Goal: Transaction & Acquisition: Purchase product/service

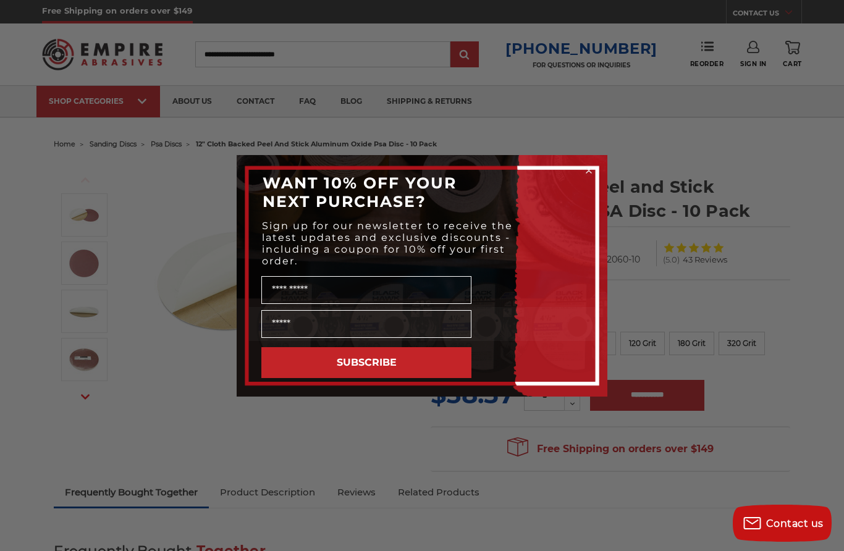
click at [814, 410] on div "Close dialog WANT 10% OFF YOUR NEXT PURCHASE? Sign up for our newsletter to rec…" at bounding box center [422, 275] width 844 height 551
click at [598, 156] on form "WANT 10% OFF YOUR NEXT PURCHASE? Sign up for our newsletter to receive the late…" at bounding box center [422, 276] width 371 height 242
click at [592, 165] on circle "Close dialog" at bounding box center [590, 170] width 12 height 12
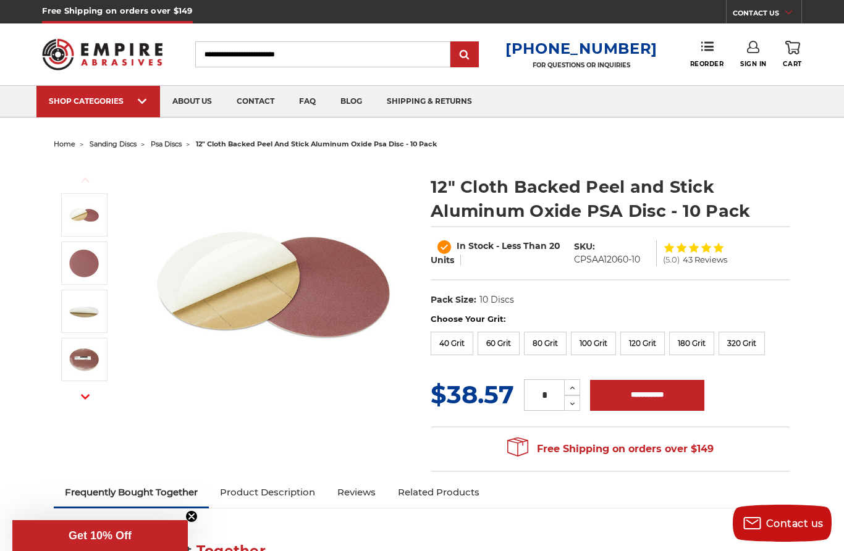
click at [780, 354] on div "Choose Your Grit: 40 Grit 60 Grit 80 Grit 100 Grit 120 Grit 150 Grit 180 Grit 2…" at bounding box center [611, 336] width 360 height 46
click at [715, 343] on label "180 Grit" at bounding box center [691, 343] width 45 height 23
click at [798, 422] on section "Choose Your Grit: 40 Grit 60 Grit 80 Grit 100 Grit 120 Grit 150 Grit 180 Grit 2…" at bounding box center [610, 396] width 377 height 166
click at [446, 344] on label "40 Grit" at bounding box center [452, 343] width 43 height 23
click at [719, 355] on label "320 Grit" at bounding box center [742, 343] width 46 height 23
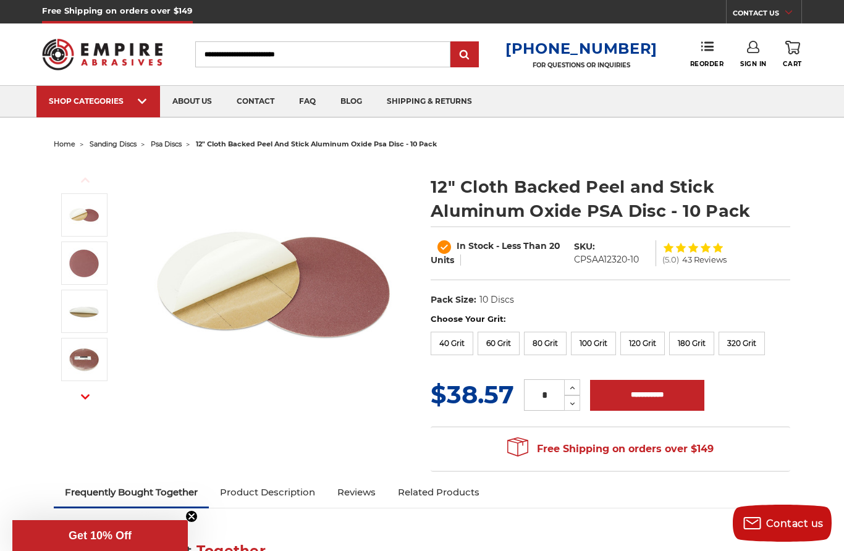
click at [715, 347] on label "180 Grit" at bounding box center [691, 343] width 45 height 23
click at [658, 411] on input "**********" at bounding box center [647, 395] width 114 height 31
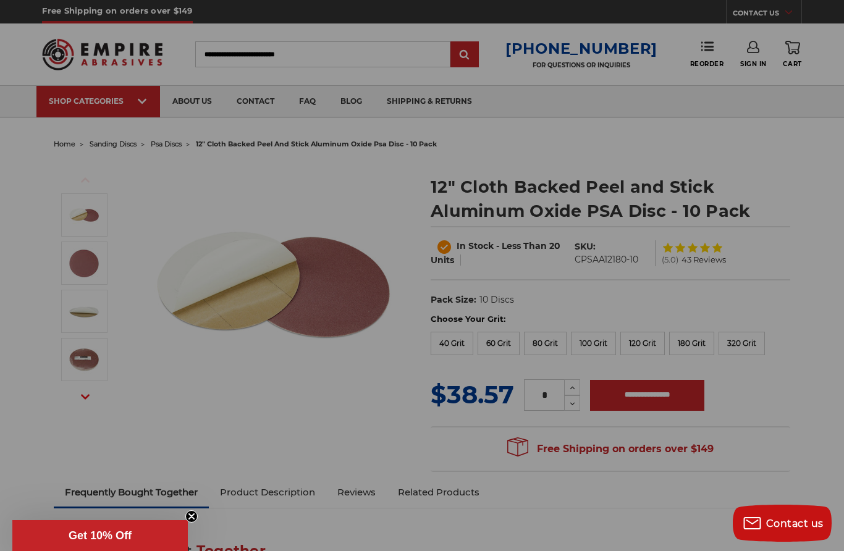
type input "**********"
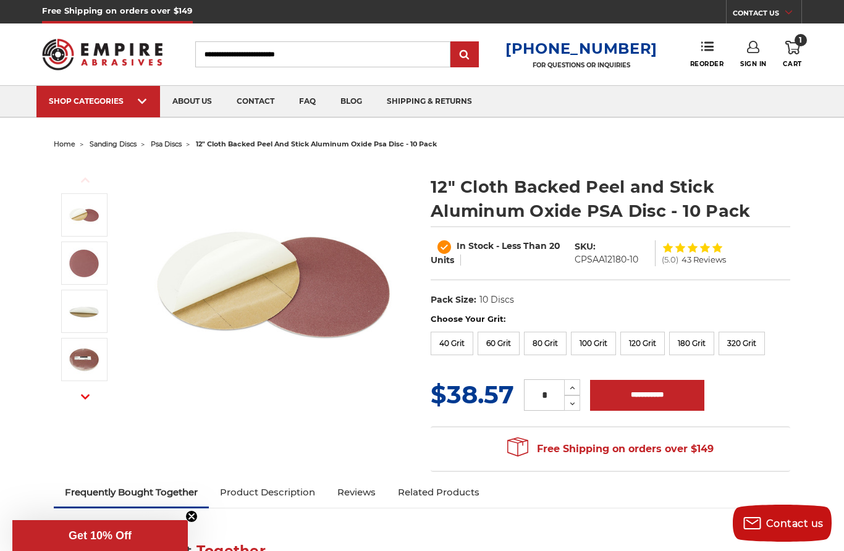
click at [350, 317] on img at bounding box center [273, 285] width 247 height 247
click at [797, 45] on span "1" at bounding box center [801, 40] width 12 height 12
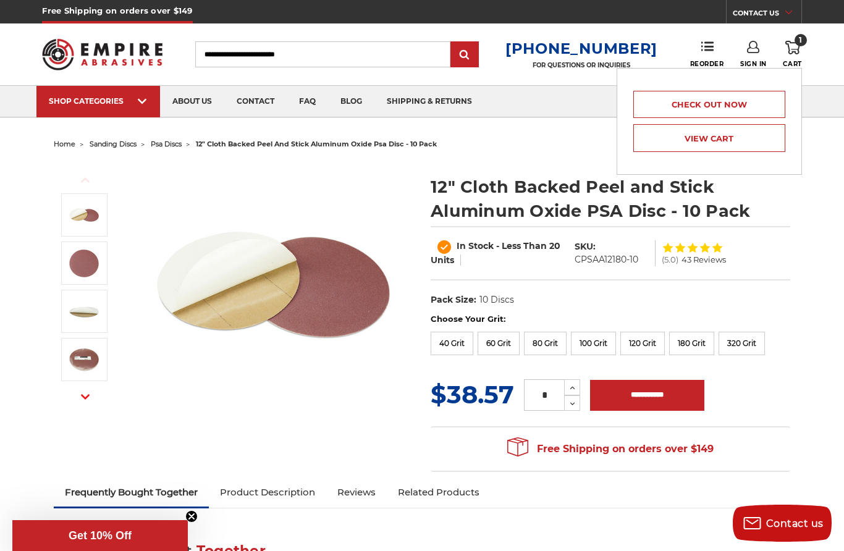
click at [731, 141] on link "View Cart" at bounding box center [710, 138] width 152 height 28
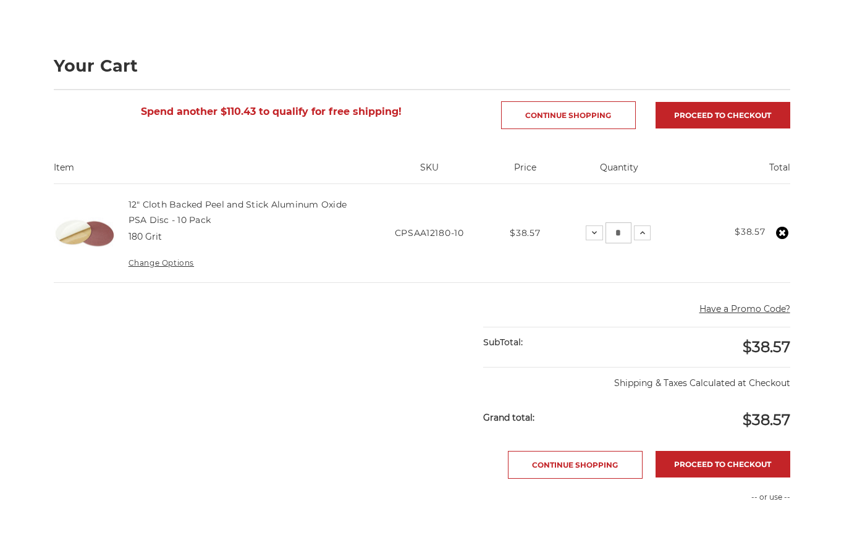
scroll to position [89, 0]
